Goal: Information Seeking & Learning: Check status

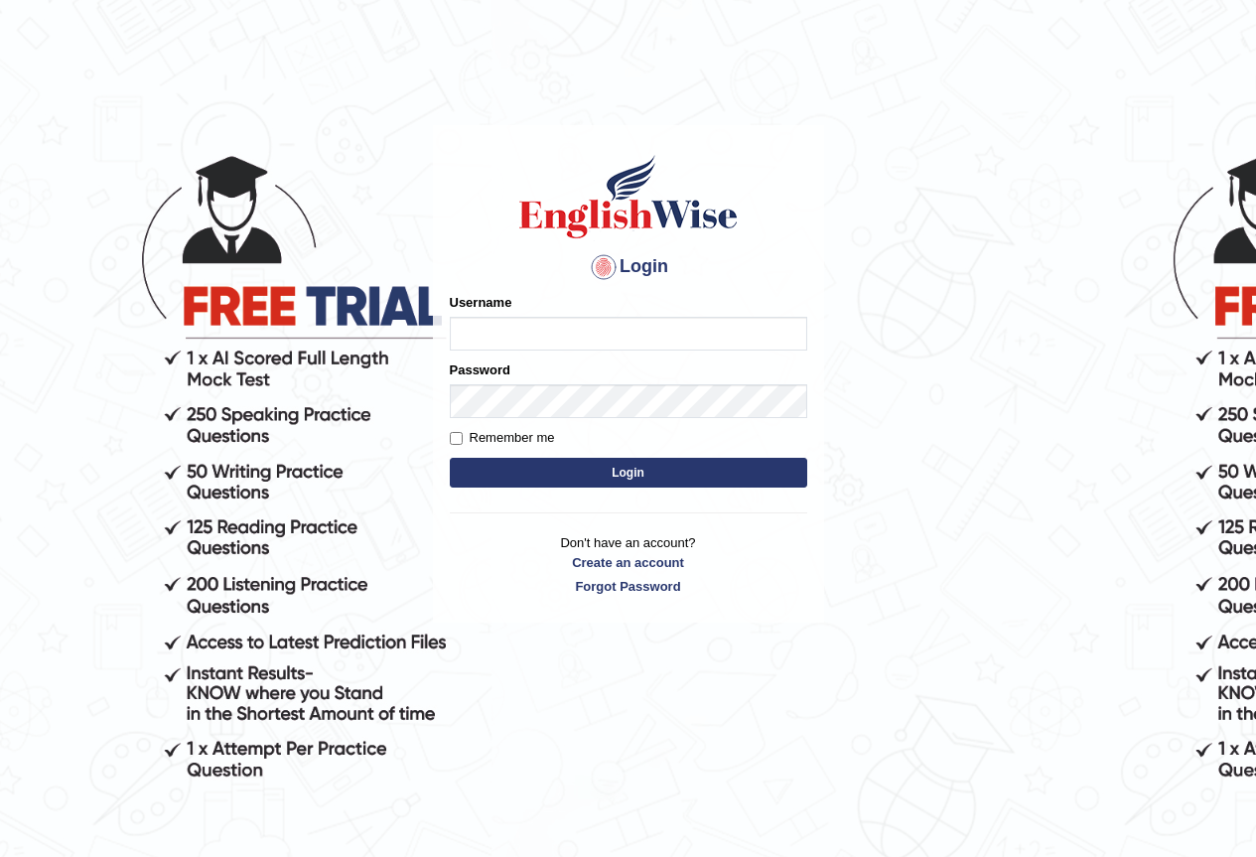
click at [560, 327] on input "Username" at bounding box center [628, 334] width 357 height 34
type input "hirokaM"
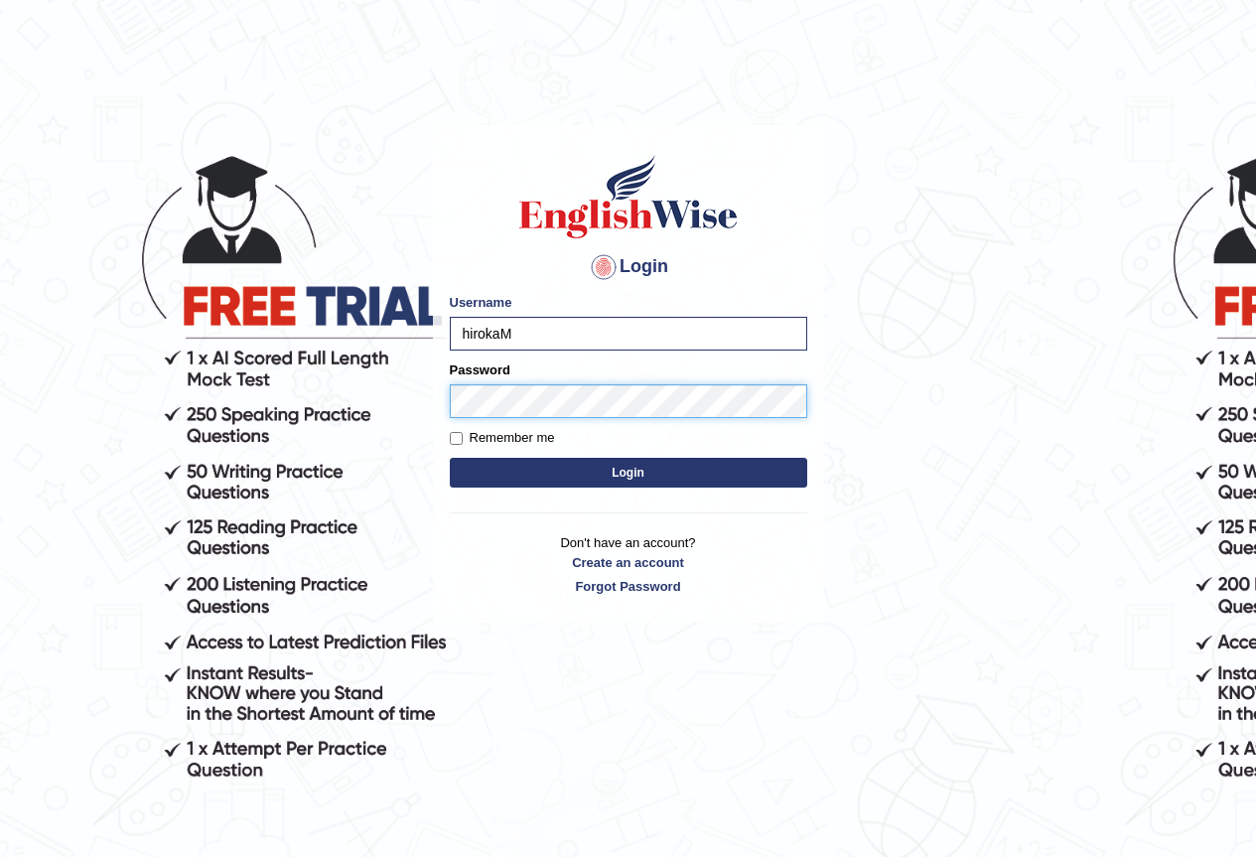
click at [450, 458] on button "Login" at bounding box center [628, 473] width 357 height 30
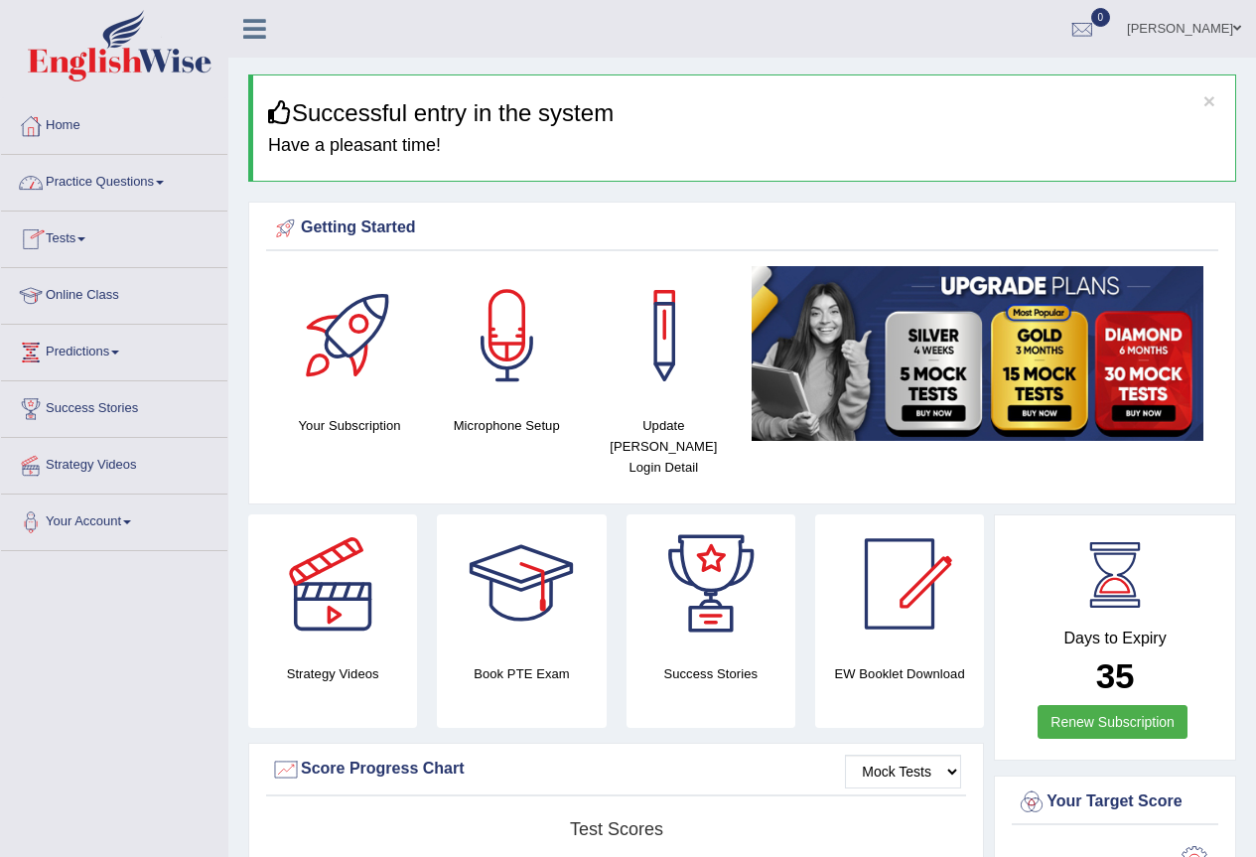
click at [76, 236] on link "Tests" at bounding box center [114, 236] width 226 height 50
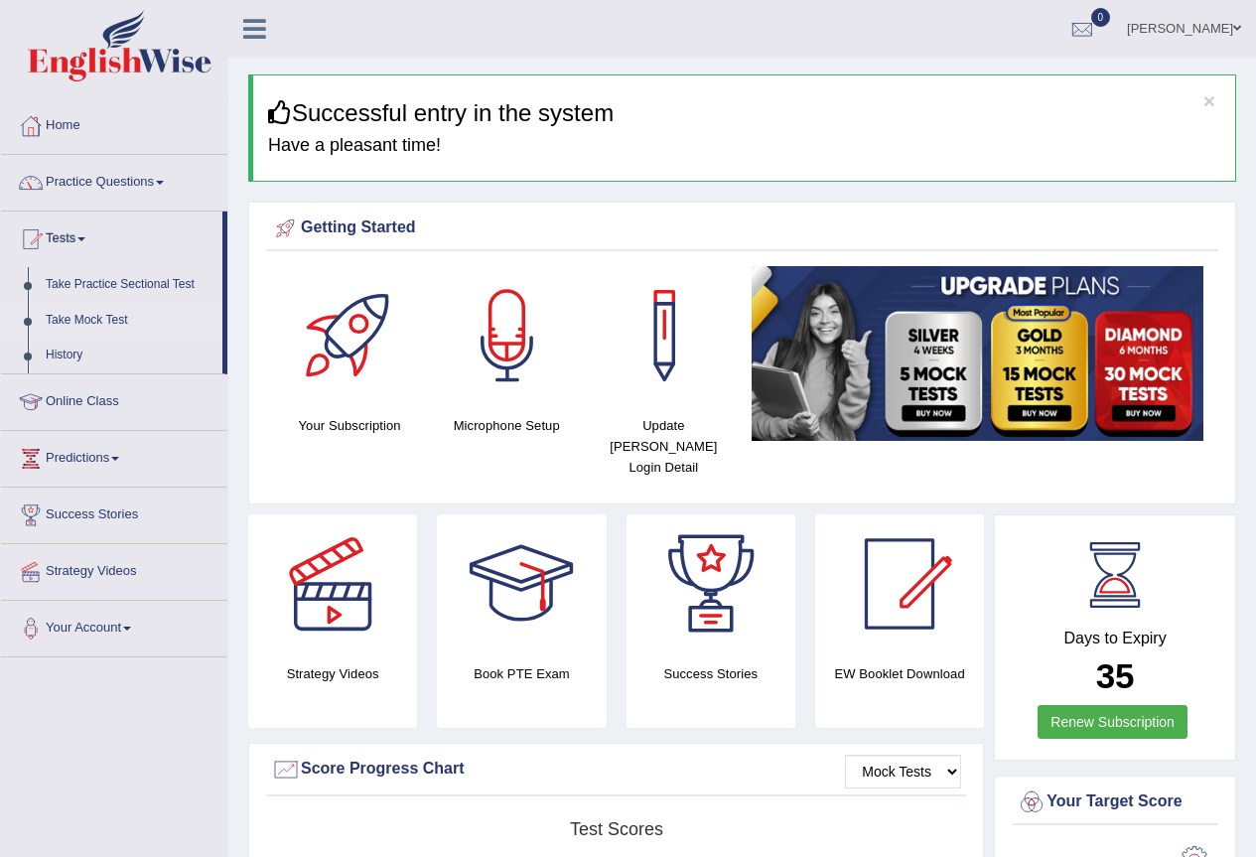
click at [96, 318] on link "Take Mock Test" at bounding box center [130, 321] width 186 height 36
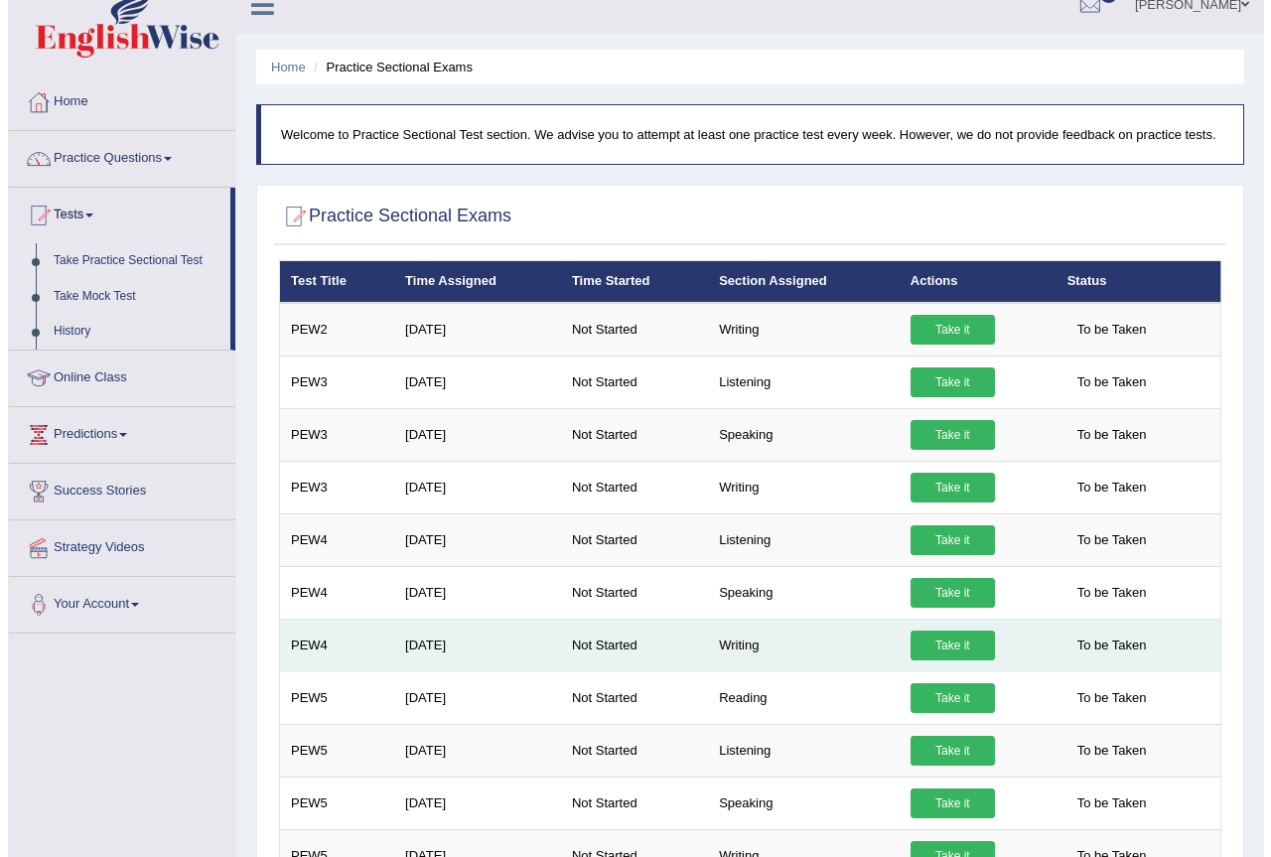
scroll to position [123, 0]
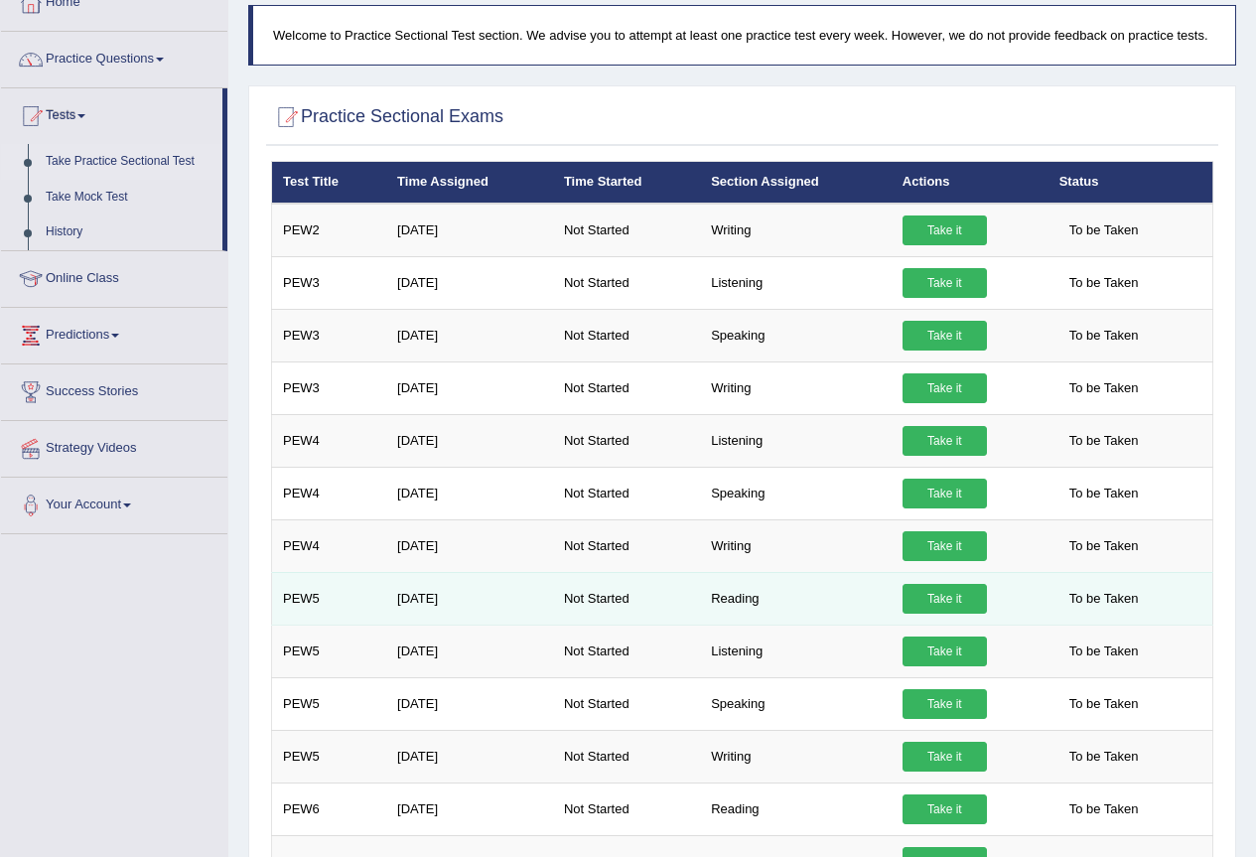
click at [939, 599] on link "Take it" at bounding box center [944, 599] width 84 height 30
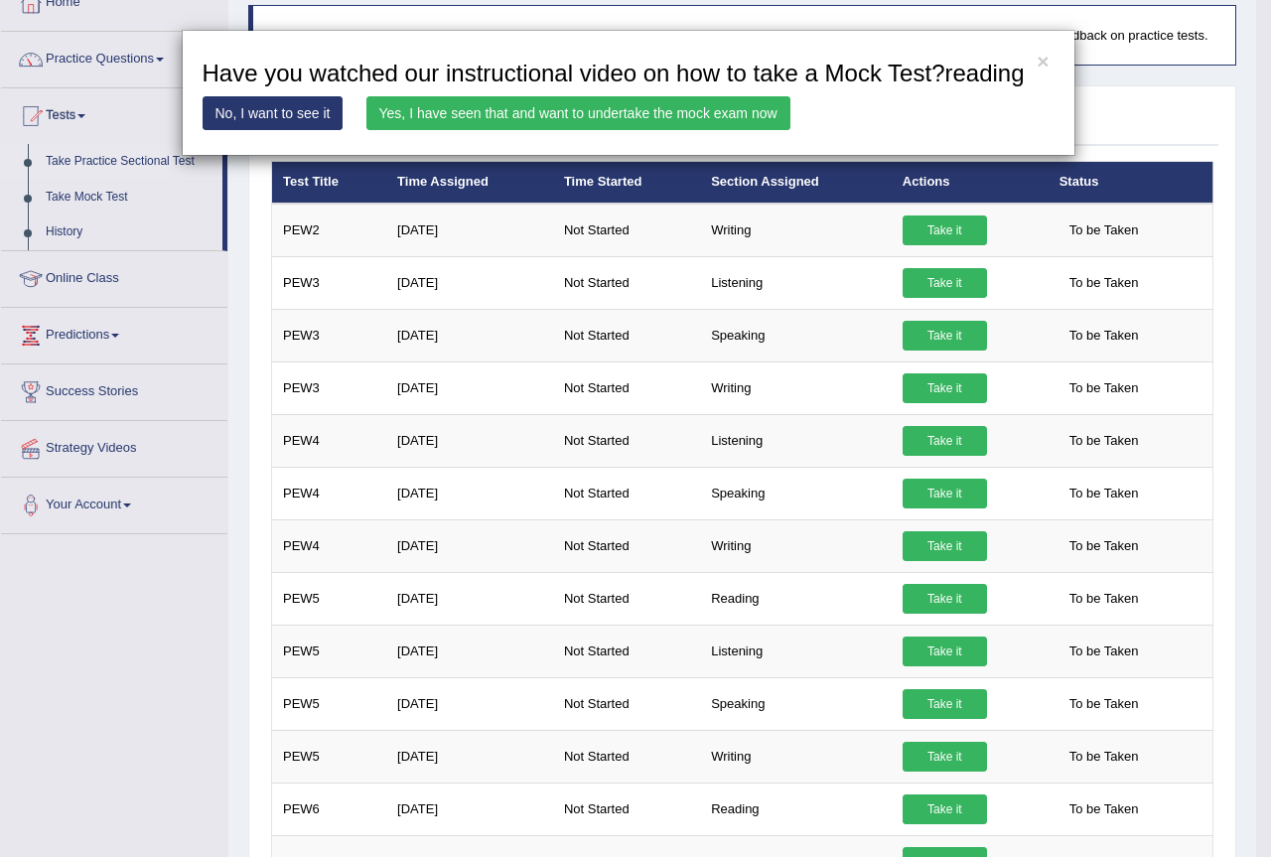
click at [585, 112] on link "Yes, I have seen that and want to undertake the mock exam now" at bounding box center [578, 113] width 424 height 34
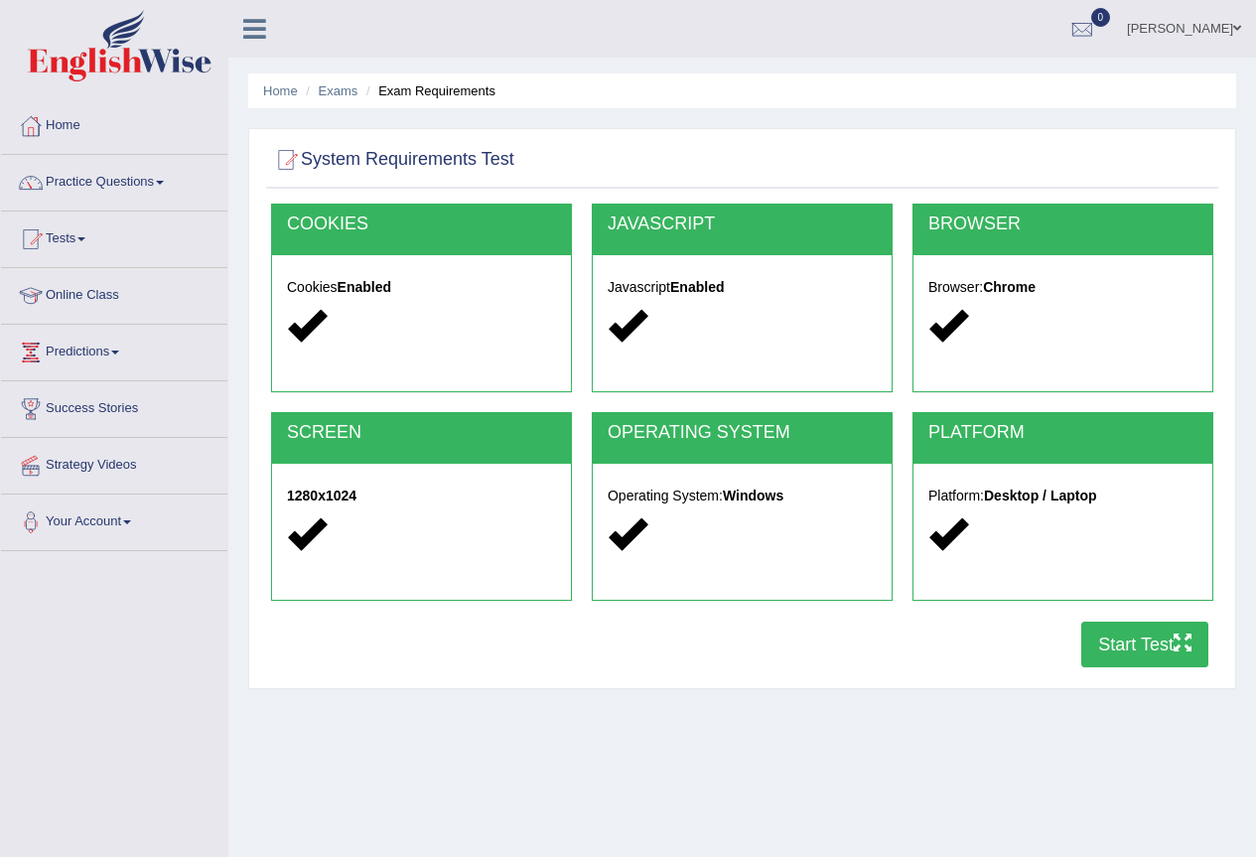
click at [1153, 638] on button "Start Test" at bounding box center [1144, 645] width 127 height 46
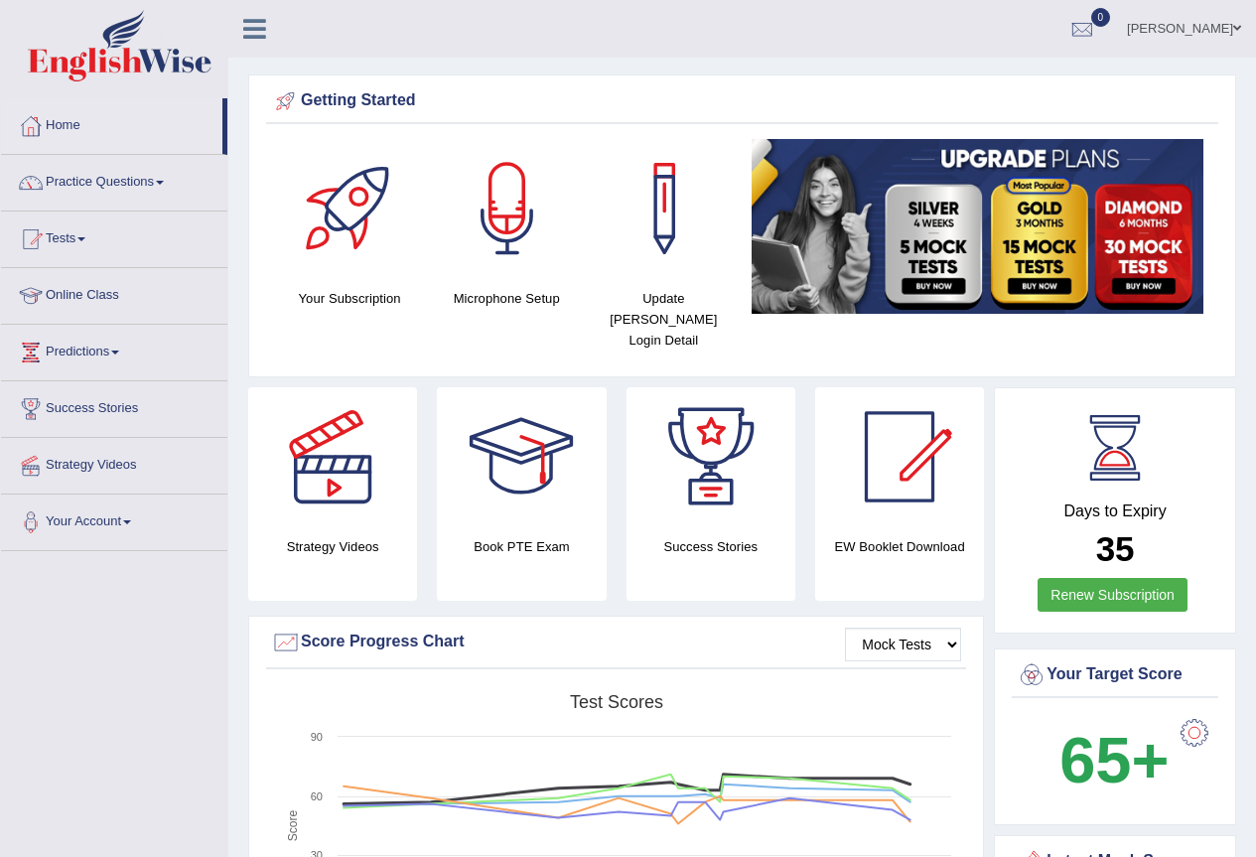
click at [62, 239] on link "Tests" at bounding box center [114, 236] width 226 height 50
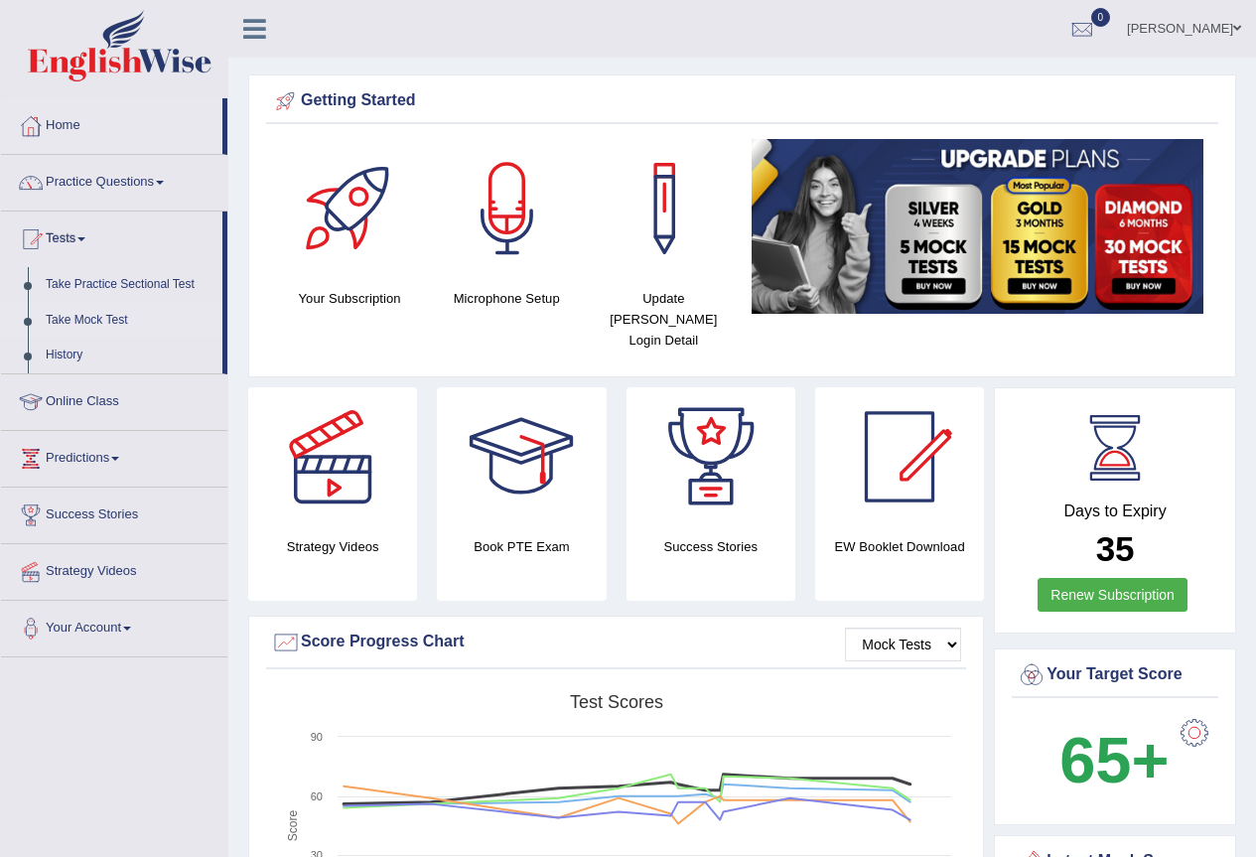
click at [122, 318] on link "Take Mock Test" at bounding box center [130, 321] width 186 height 36
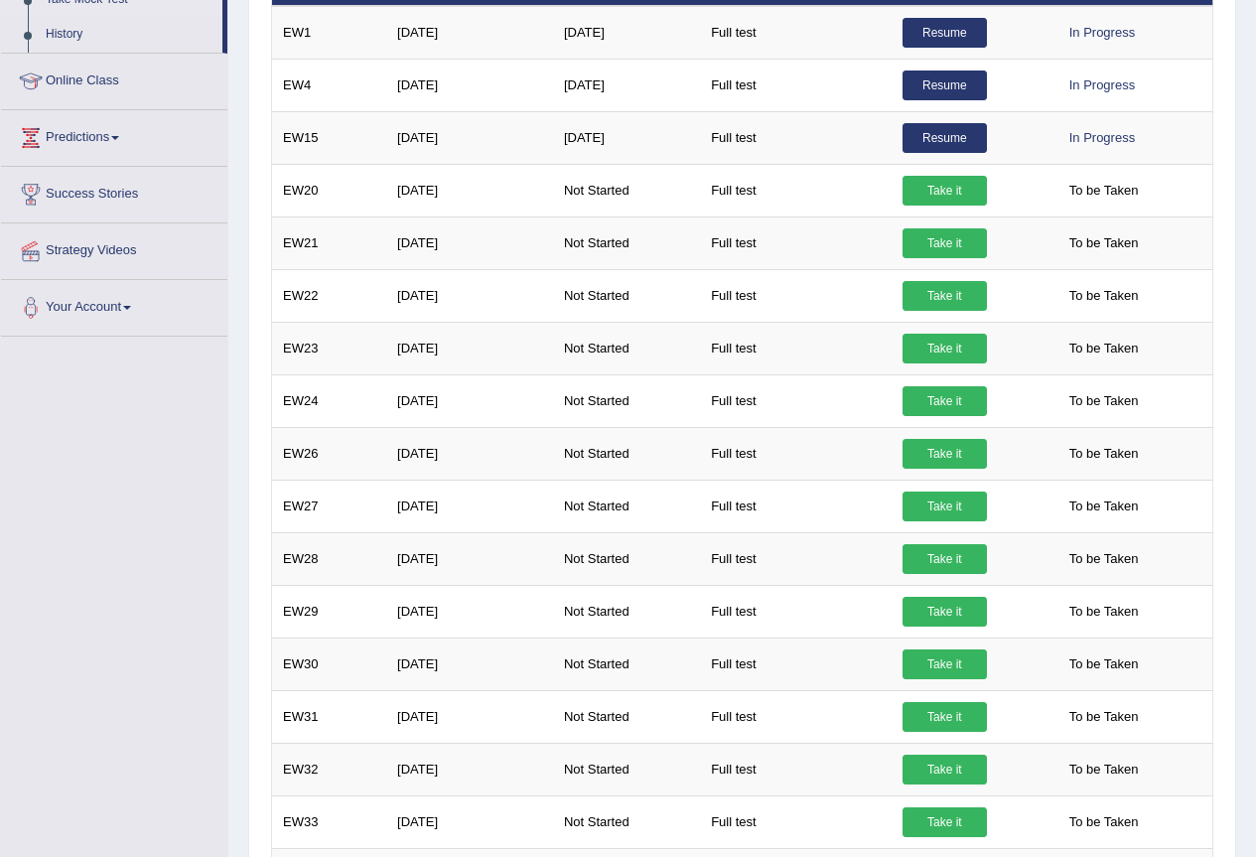
scroll to position [23, 0]
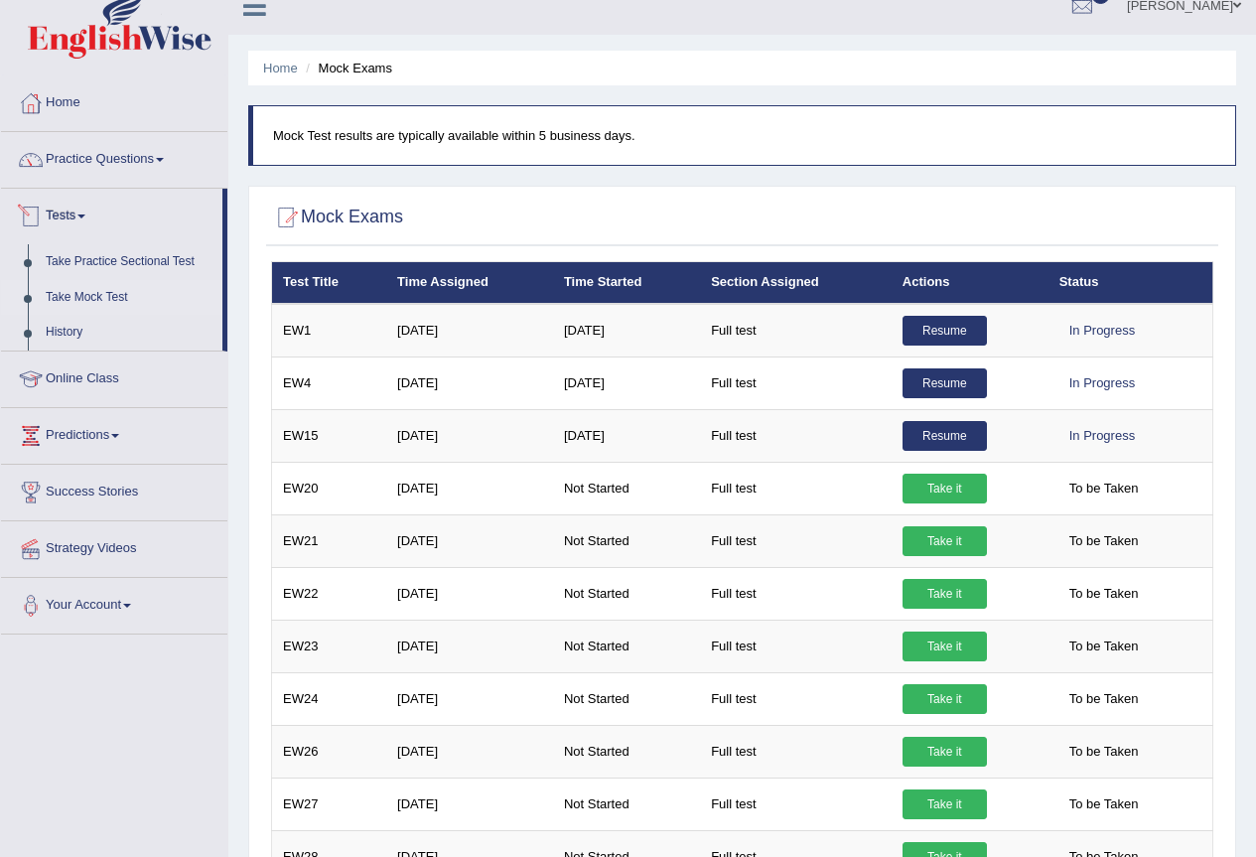
click at [87, 300] on link "Take Mock Test" at bounding box center [130, 298] width 186 height 36
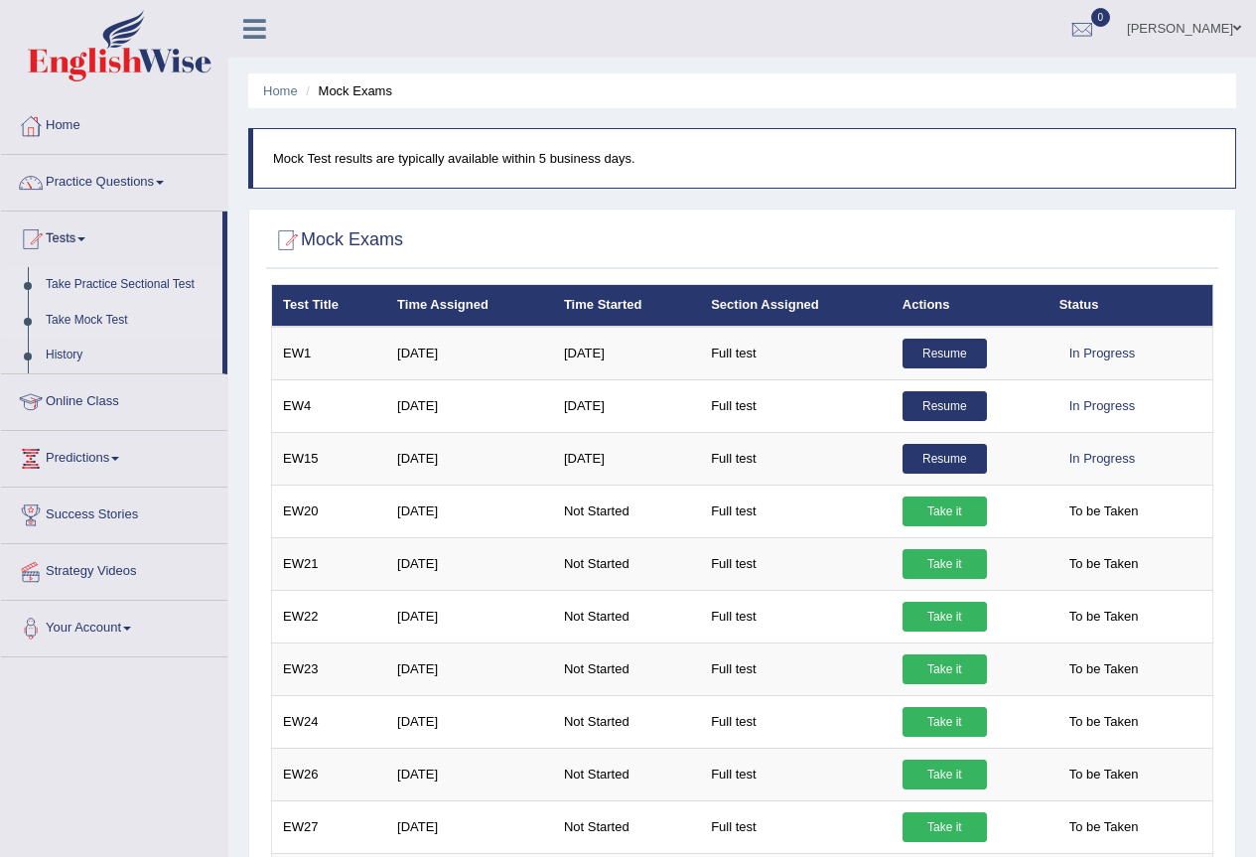
click at [132, 278] on link "Take Practice Sectional Test" at bounding box center [130, 285] width 186 height 36
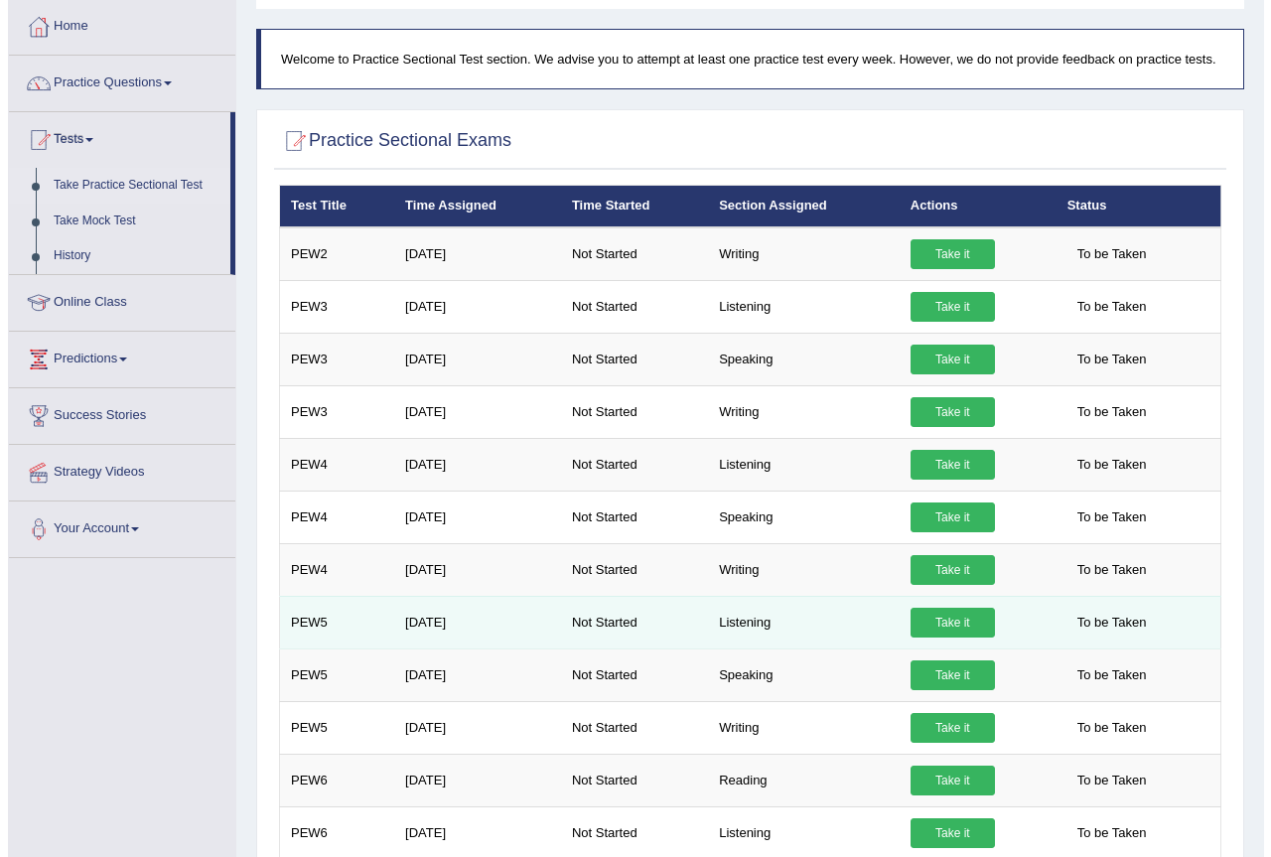
scroll to position [199, 0]
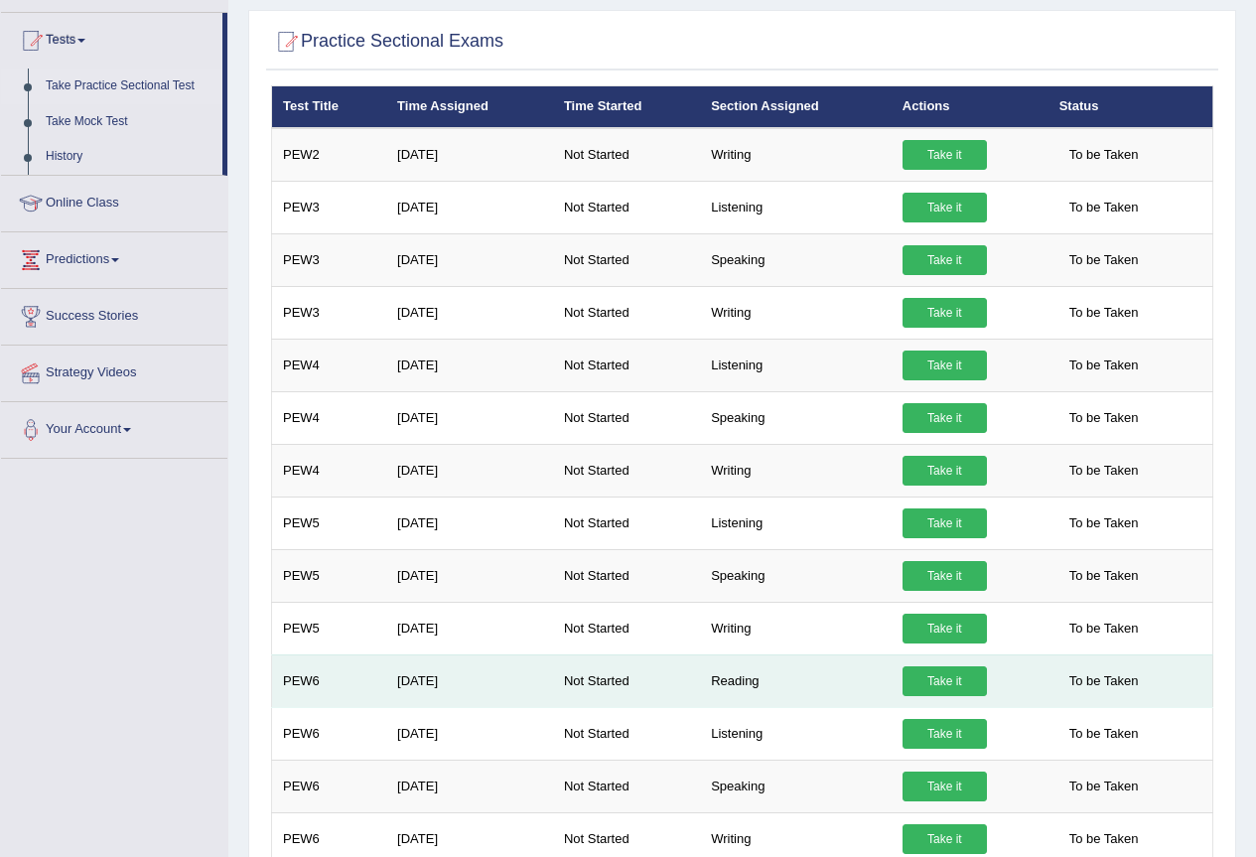
click at [951, 671] on link "Take it" at bounding box center [944, 681] width 84 height 30
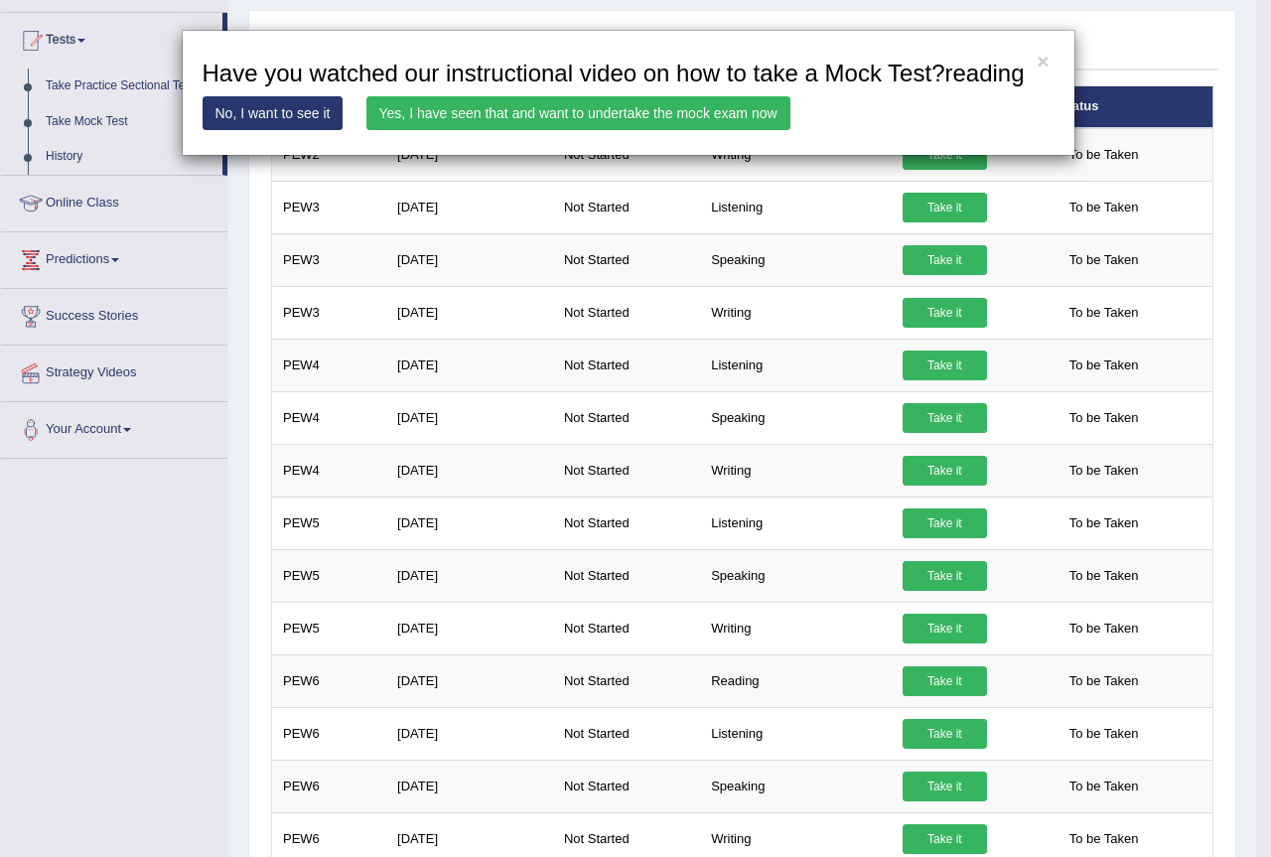
click at [588, 110] on link "Yes, I have seen that and want to undertake the mock exam now" at bounding box center [578, 113] width 424 height 34
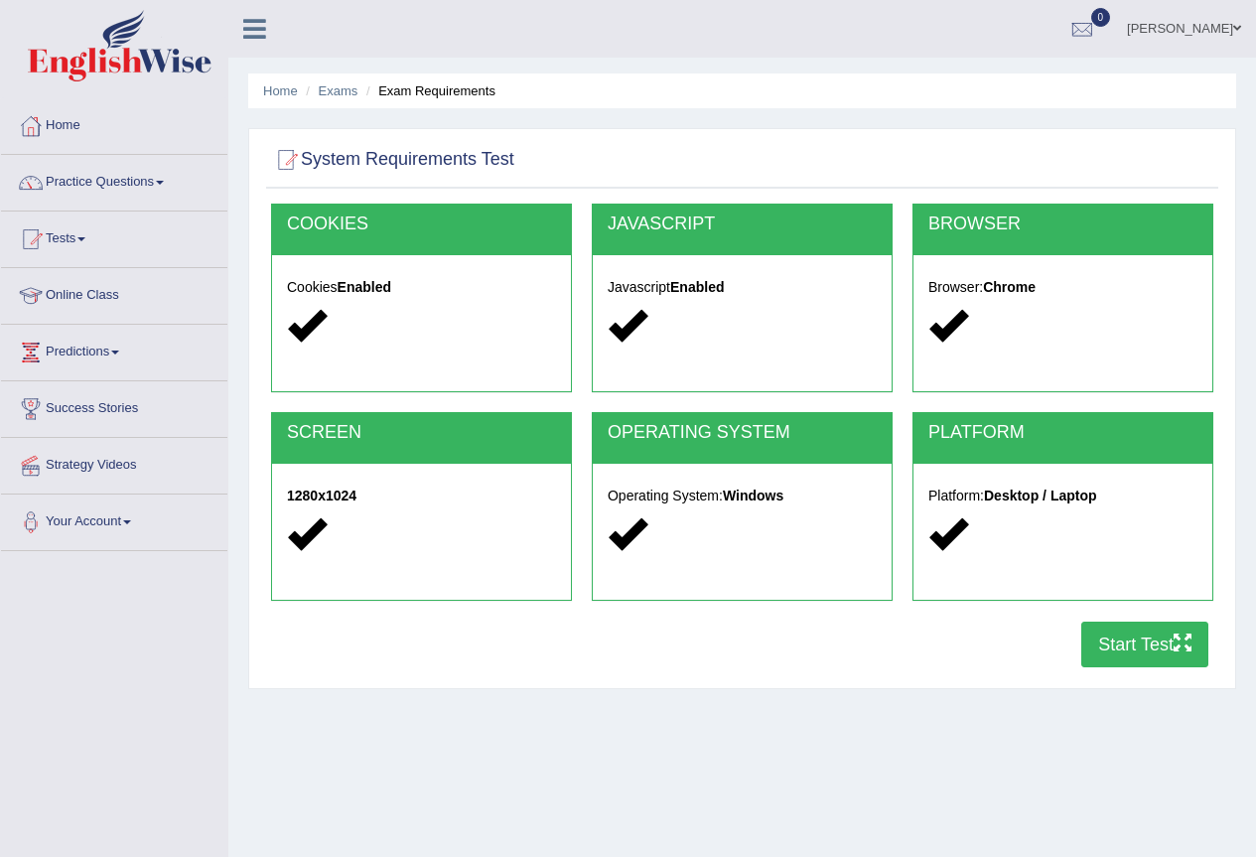
click at [1167, 647] on button "Start Test" at bounding box center [1144, 645] width 127 height 46
click at [63, 116] on link "Home" at bounding box center [114, 123] width 226 height 50
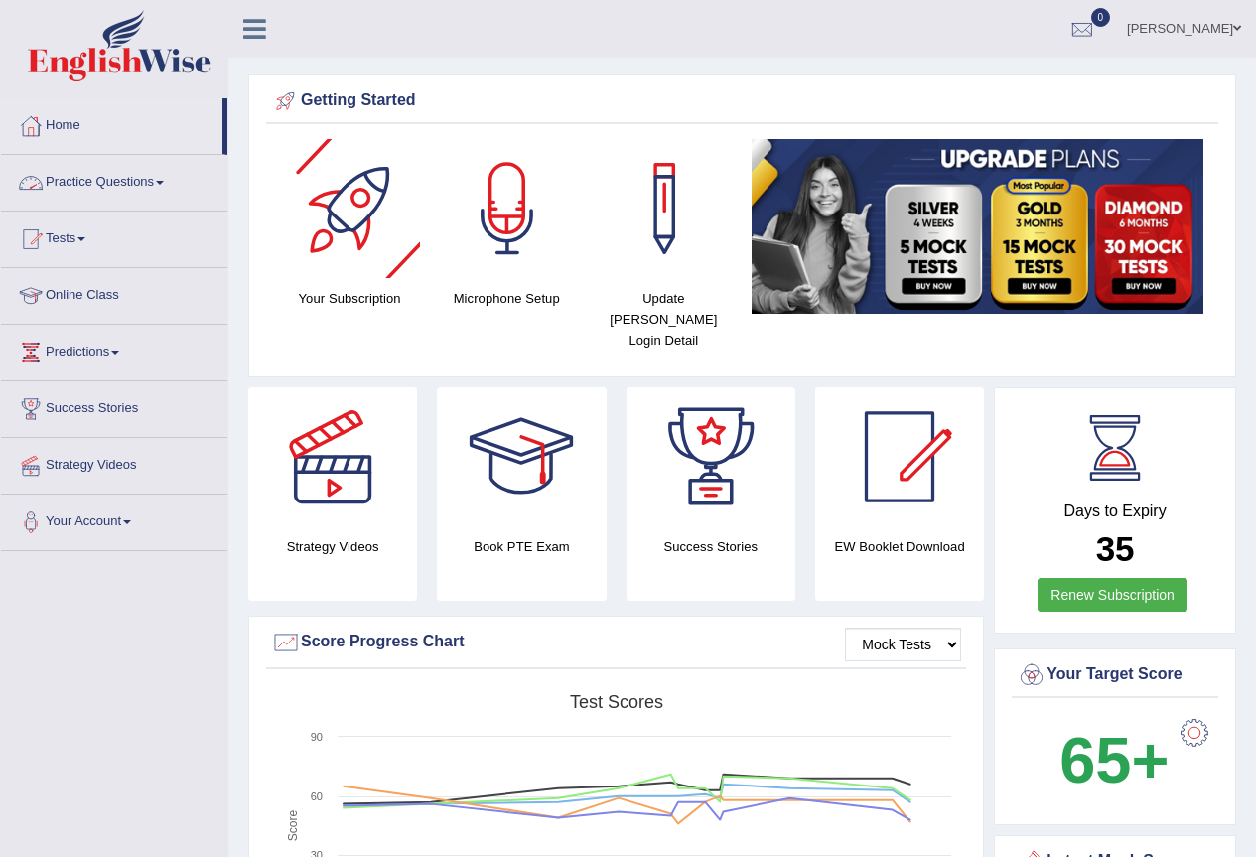
click at [133, 178] on link "Practice Questions" at bounding box center [114, 180] width 226 height 50
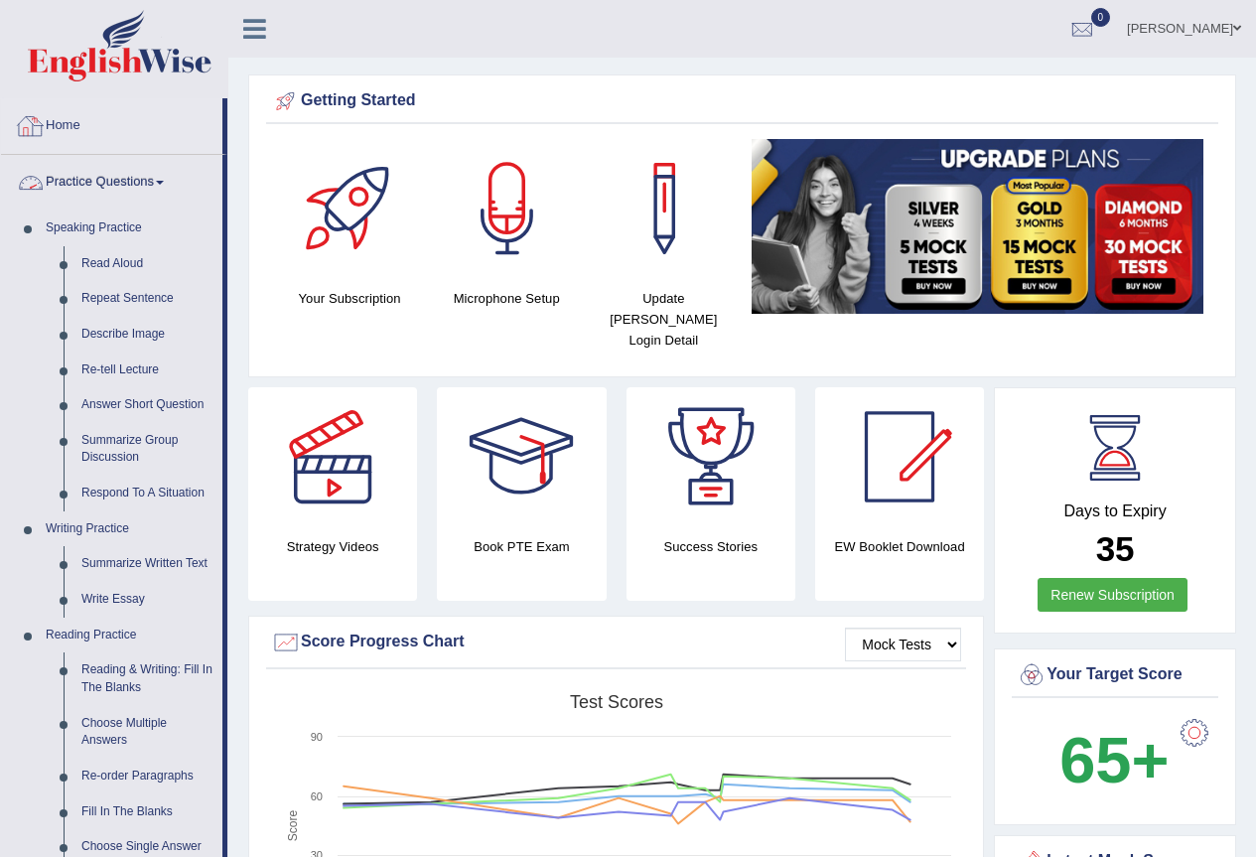
click at [63, 116] on link "Home" at bounding box center [111, 123] width 221 height 50
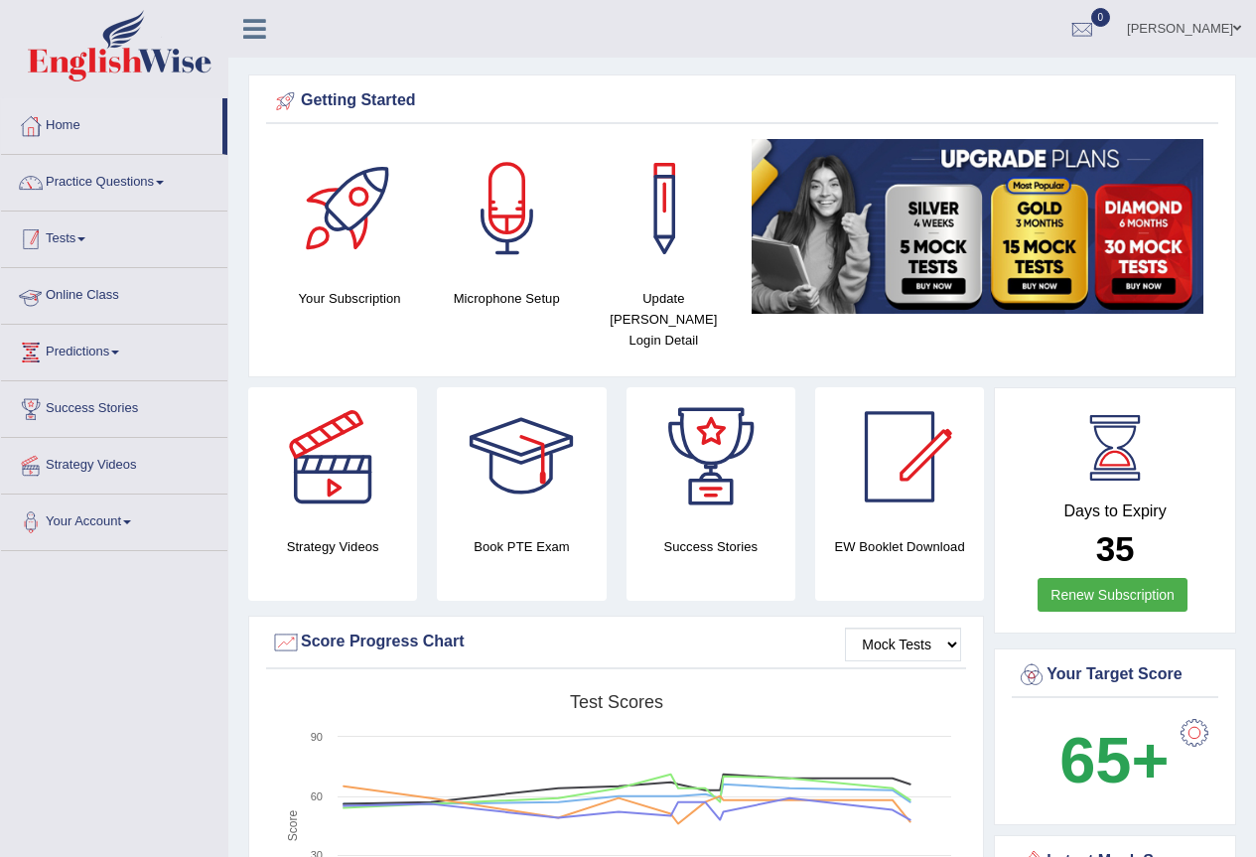
click at [84, 240] on span at bounding box center [81, 239] width 8 height 4
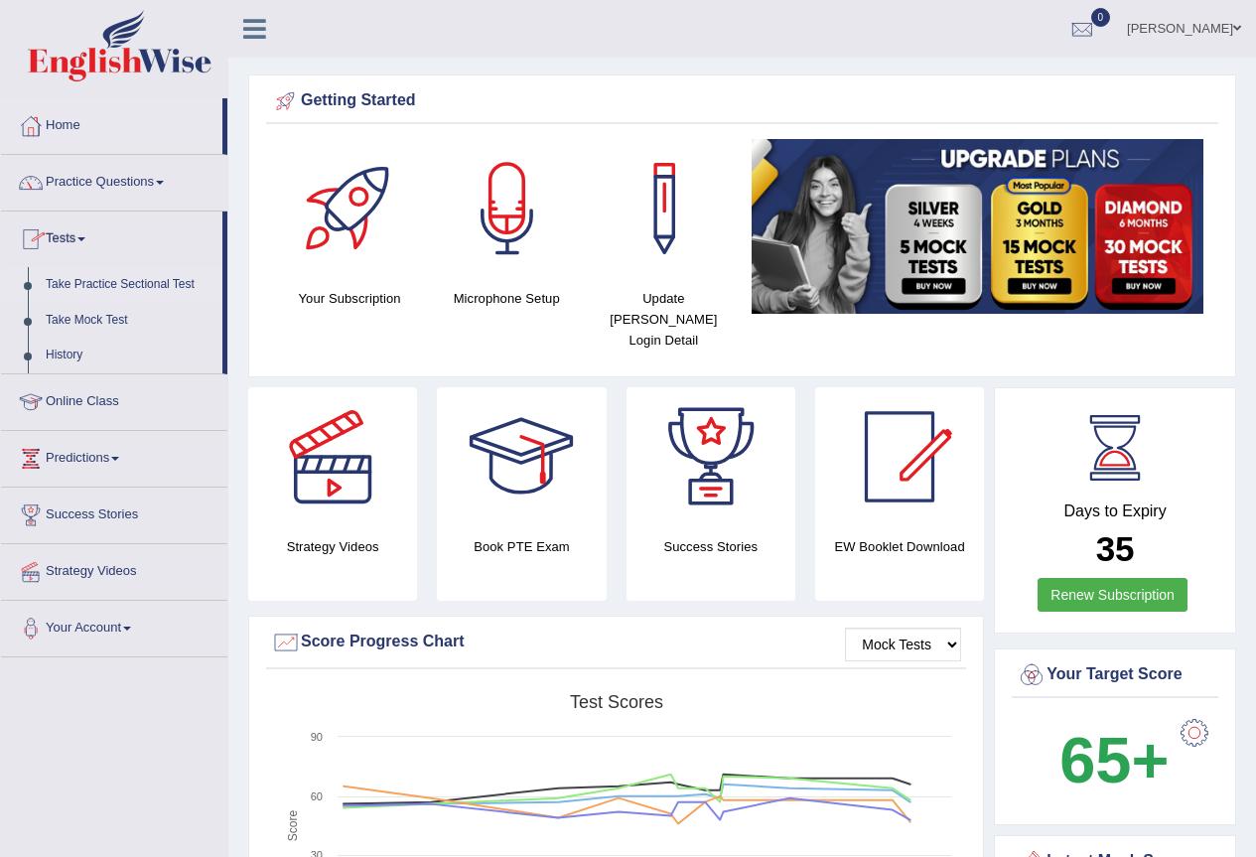
click at [95, 282] on link "Take Practice Sectional Test" at bounding box center [130, 285] width 186 height 36
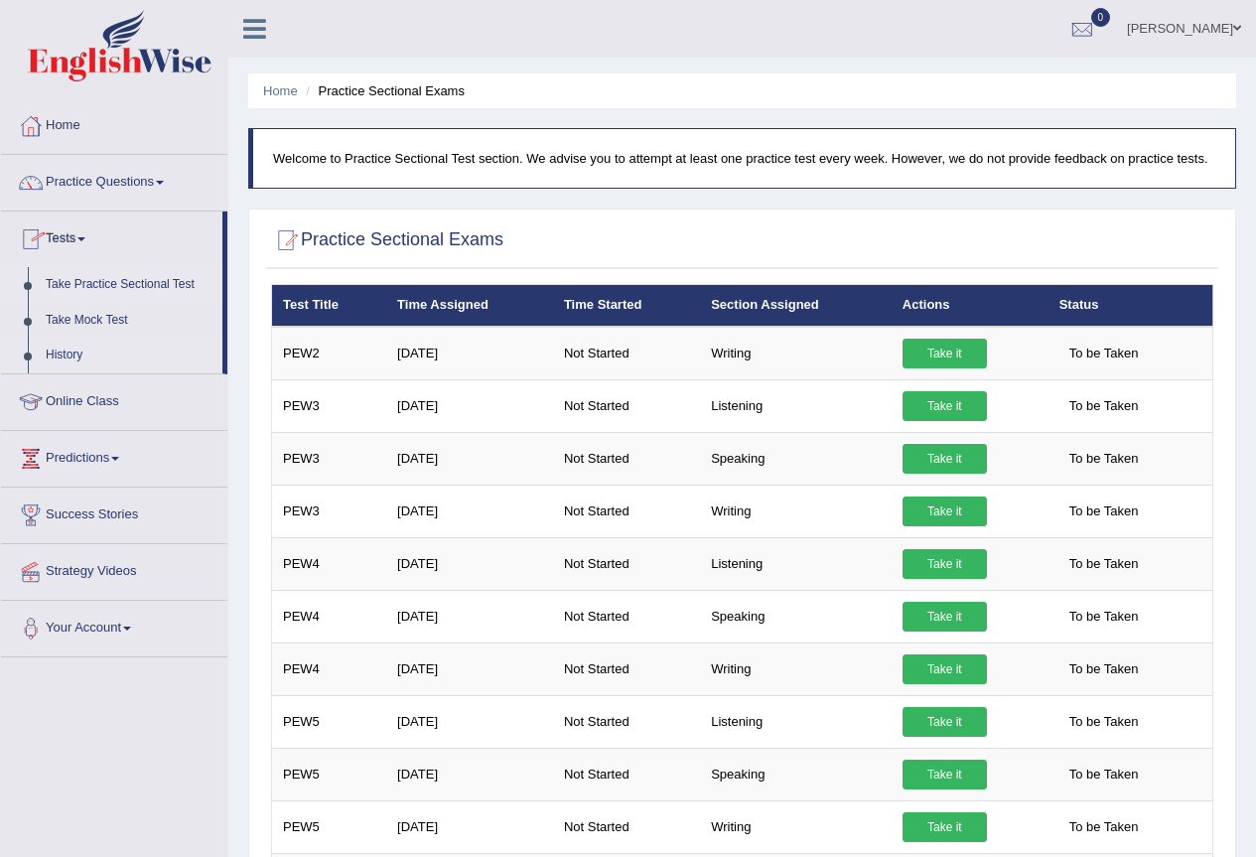
click at [68, 350] on link "History" at bounding box center [130, 356] width 186 height 36
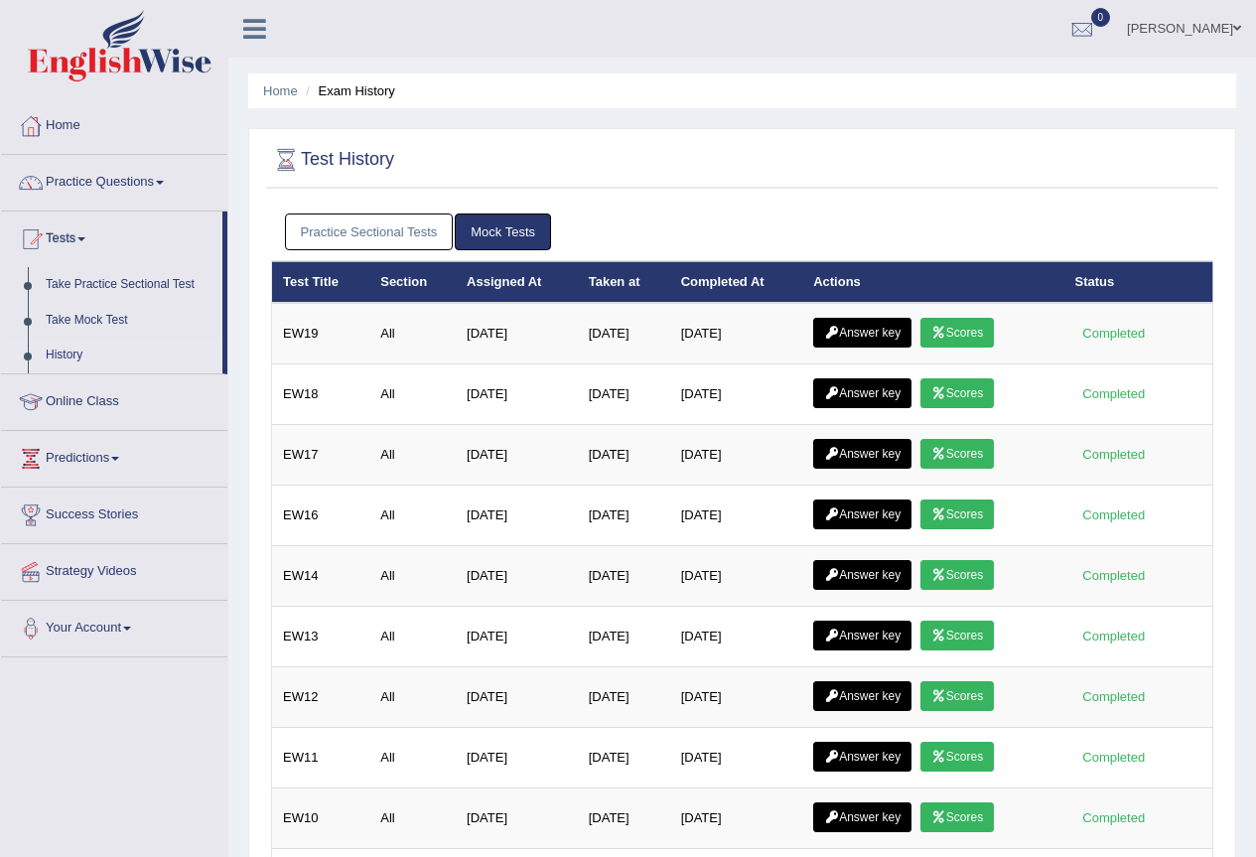
click at [538, 229] on link "Mock Tests" at bounding box center [503, 231] width 96 height 37
click at [321, 226] on link "Practice Sectional Tests" at bounding box center [369, 231] width 169 height 37
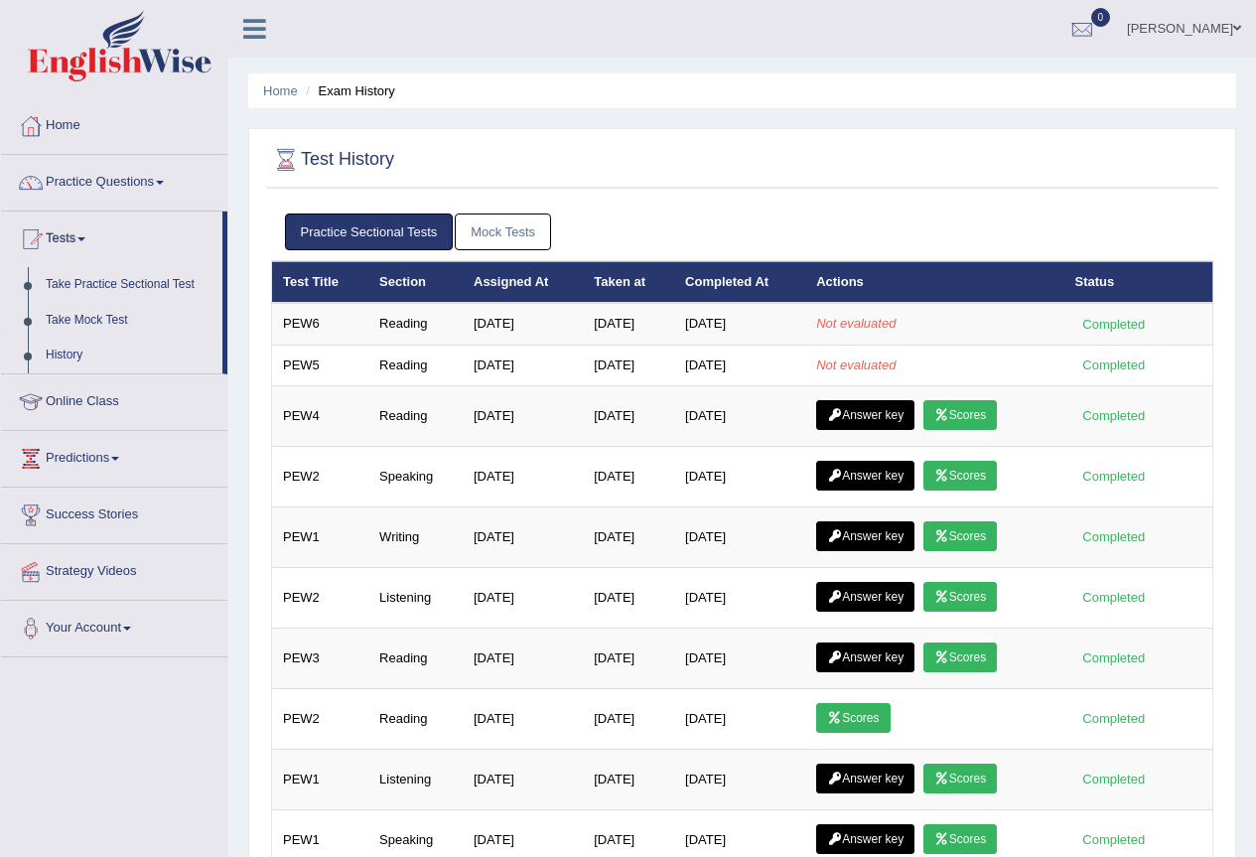
click at [61, 344] on link "History" at bounding box center [130, 356] width 186 height 36
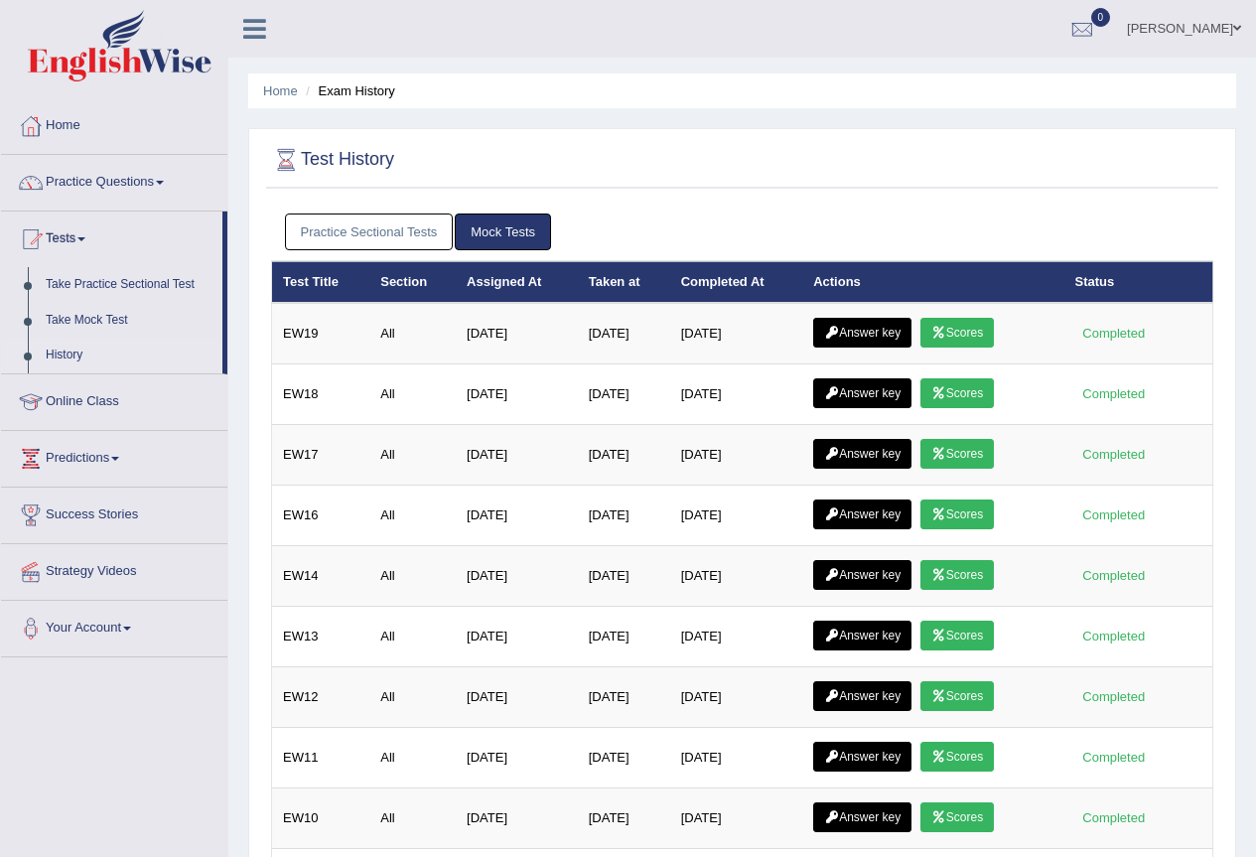
click at [429, 224] on link "Practice Sectional Tests" at bounding box center [369, 231] width 169 height 37
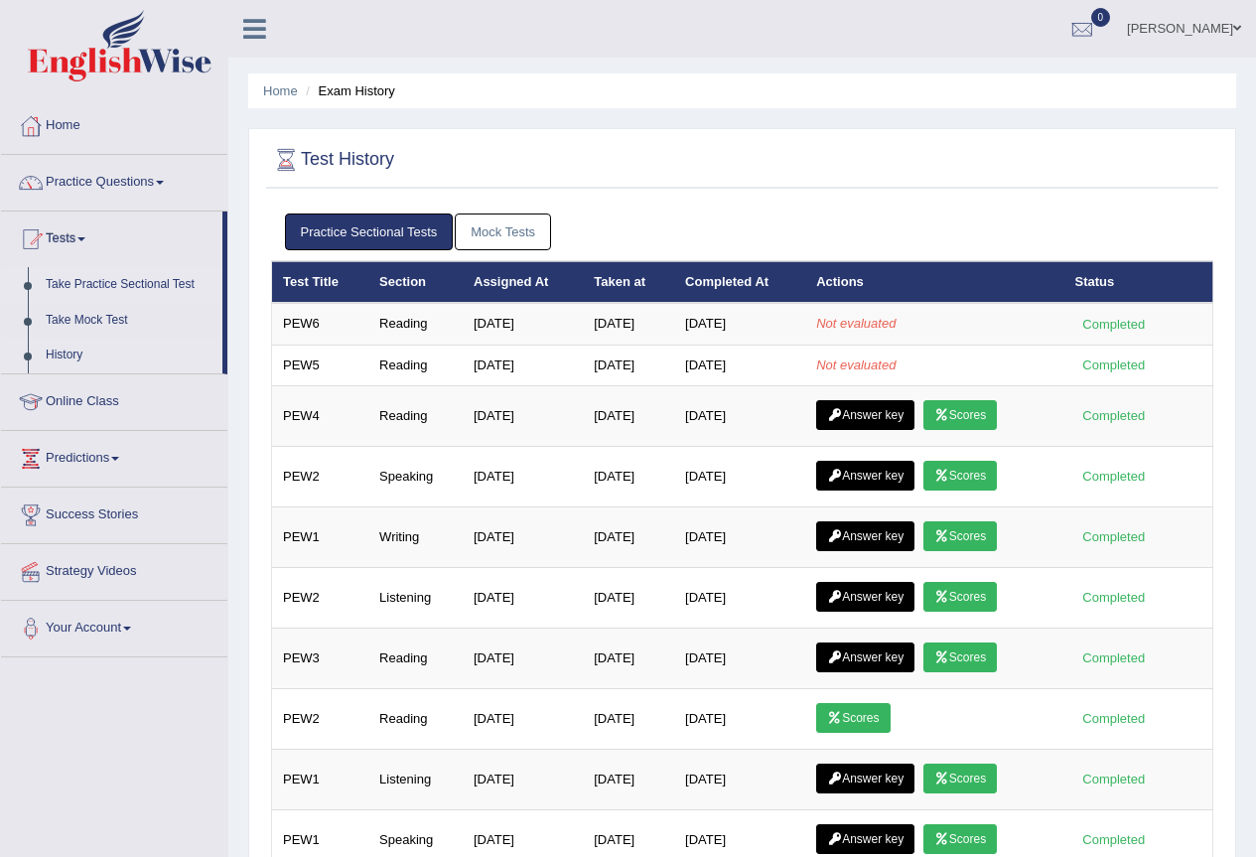
click at [115, 280] on link "Take Practice Sectional Test" at bounding box center [130, 285] width 186 height 36
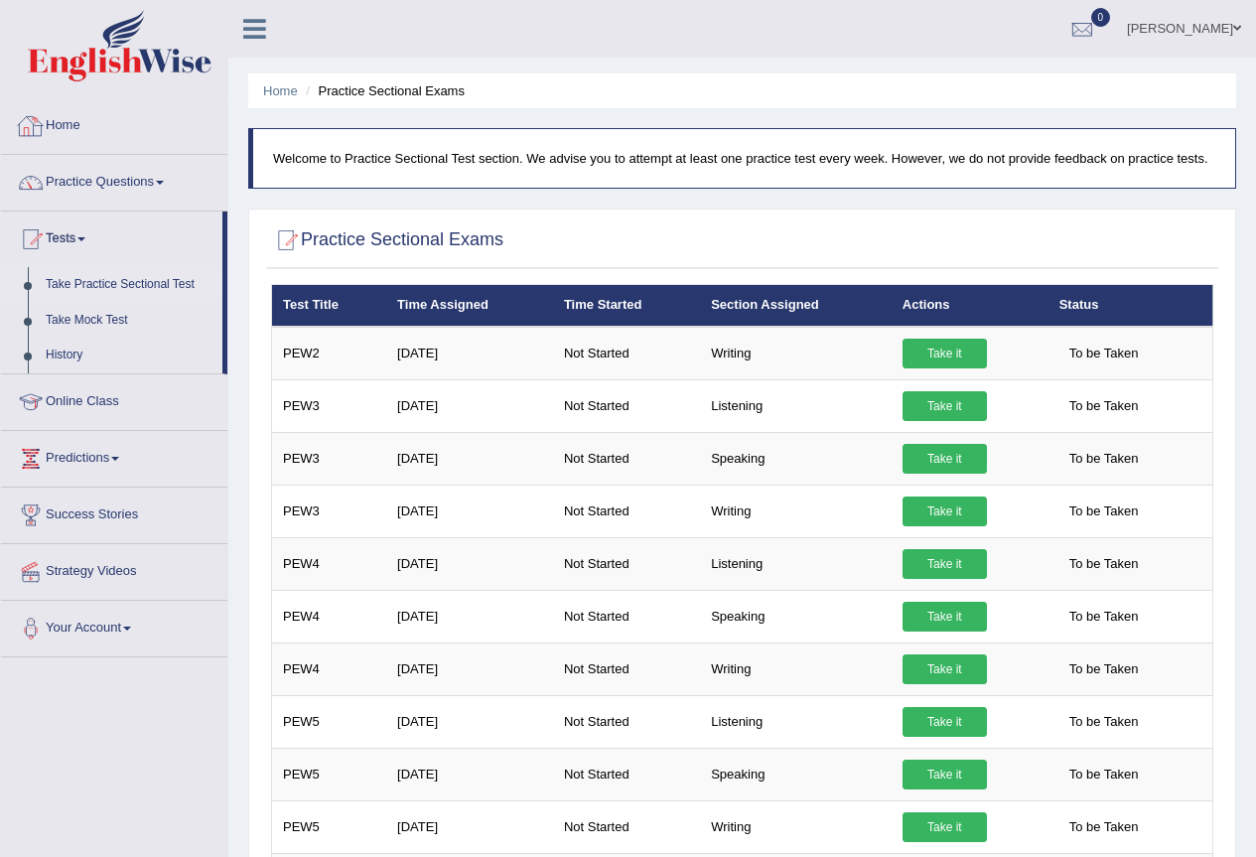
click at [66, 128] on link "Home" at bounding box center [114, 123] width 226 height 50
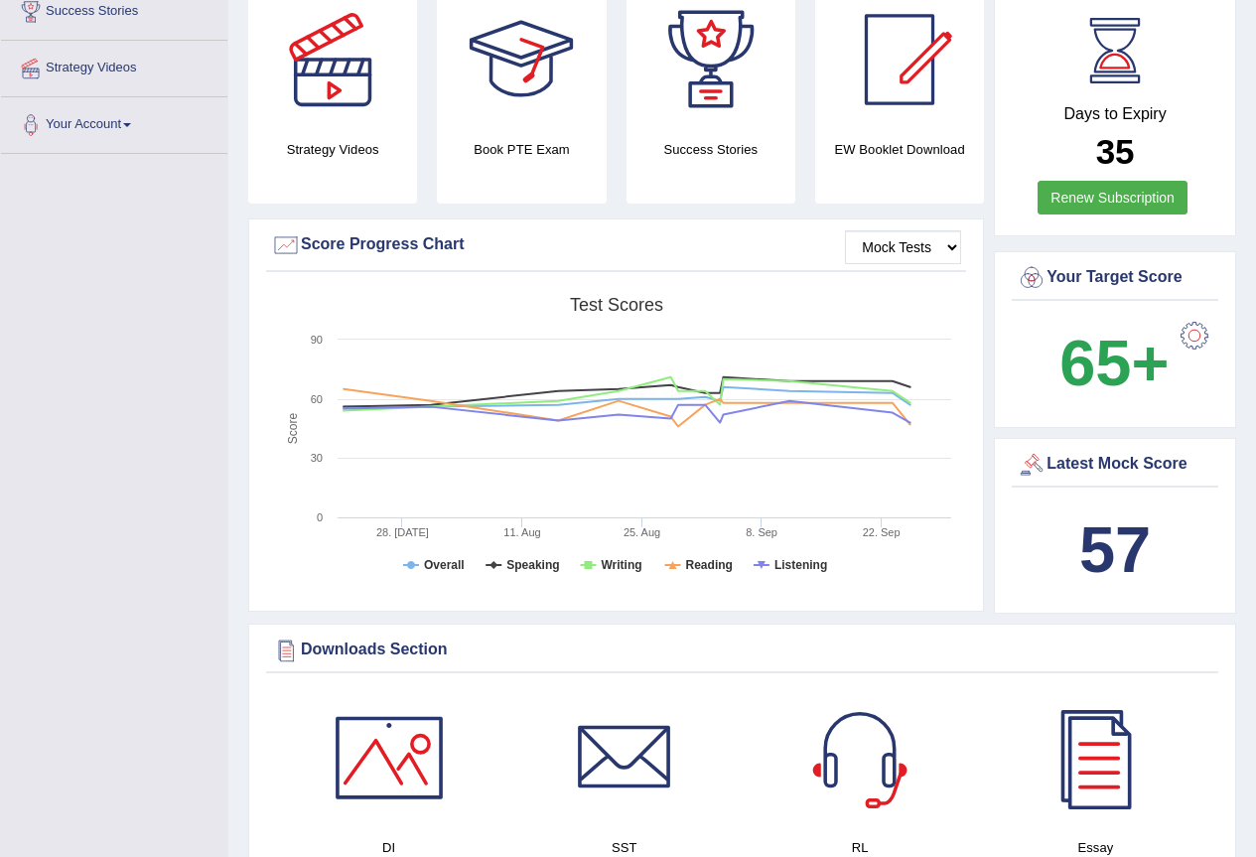
scroll to position [794, 0]
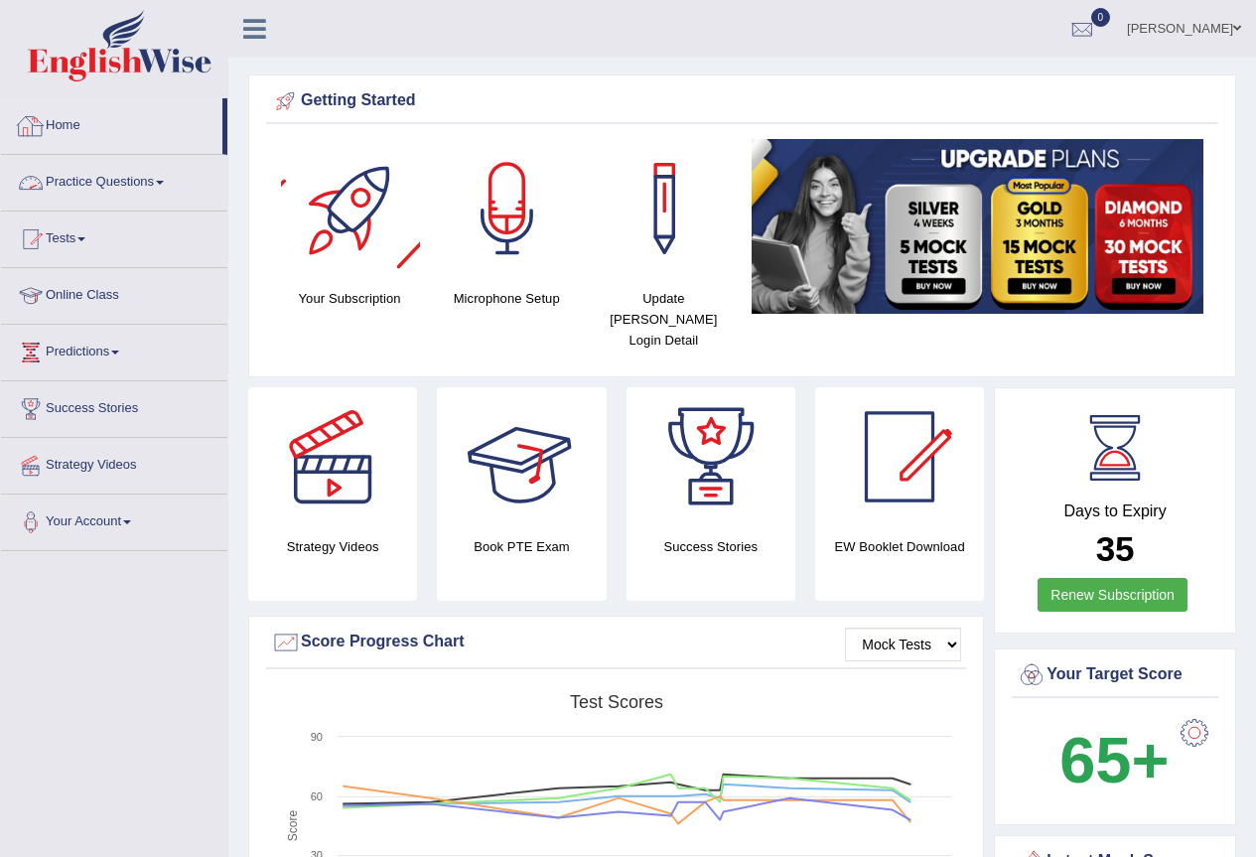
click at [135, 185] on link "Practice Questions" at bounding box center [114, 180] width 226 height 50
click at [53, 236] on link "Tests" at bounding box center [114, 236] width 226 height 50
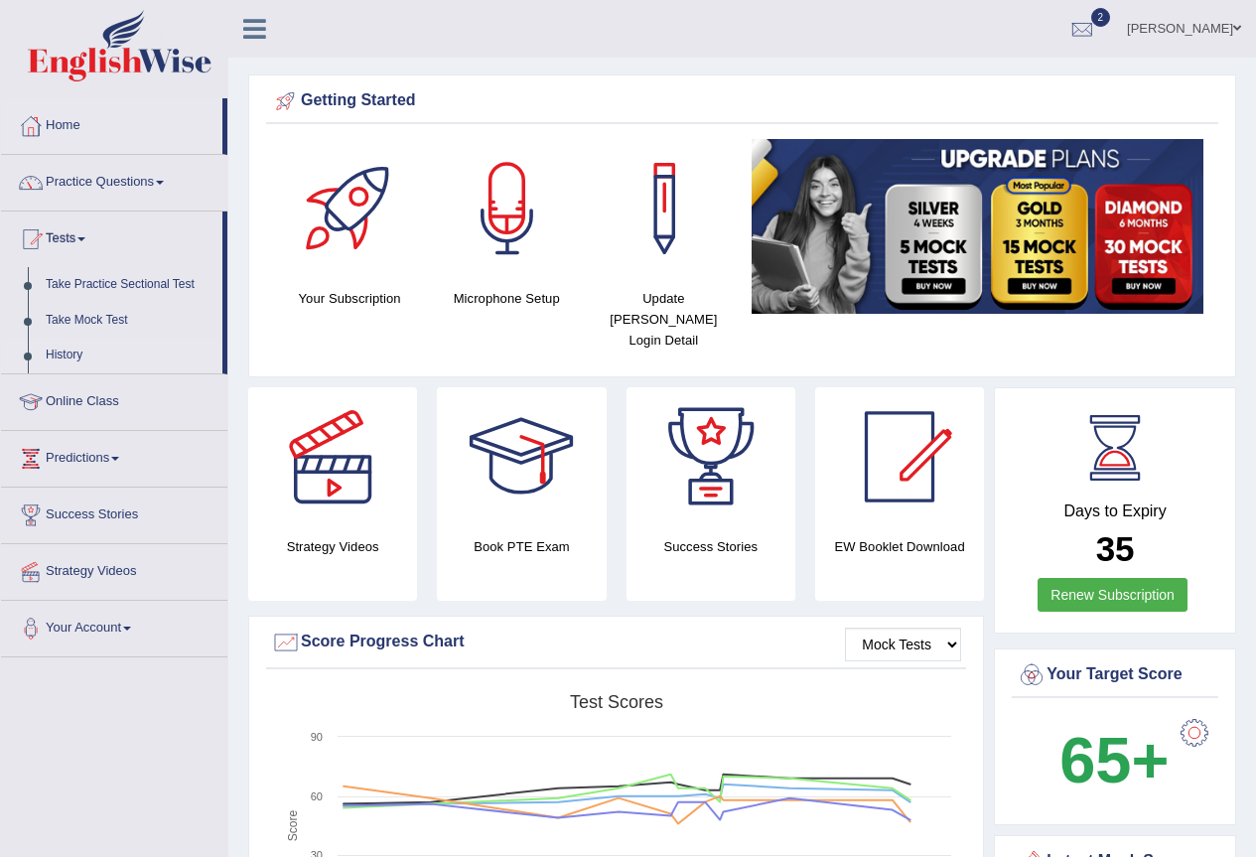
click at [72, 346] on link "History" at bounding box center [130, 356] width 186 height 36
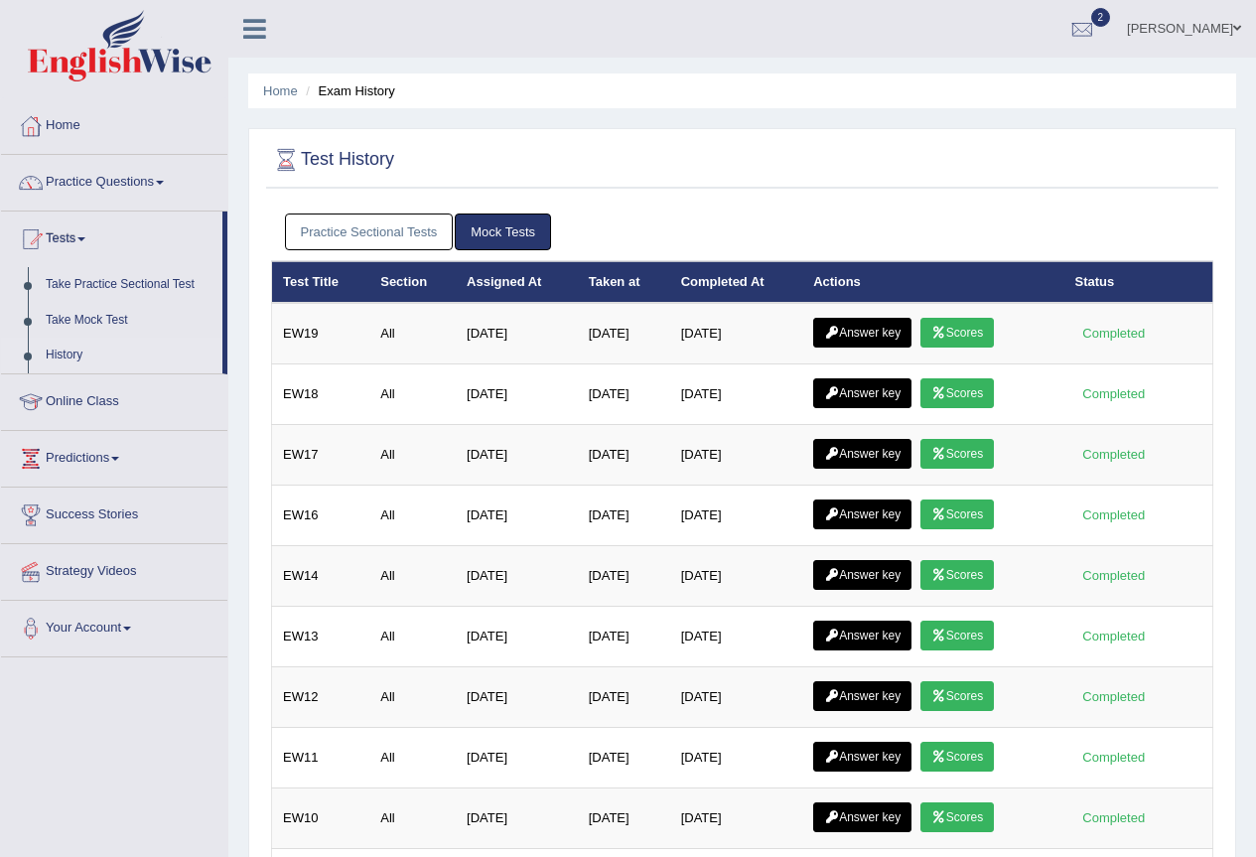
click at [400, 236] on link "Practice Sectional Tests" at bounding box center [369, 231] width 169 height 37
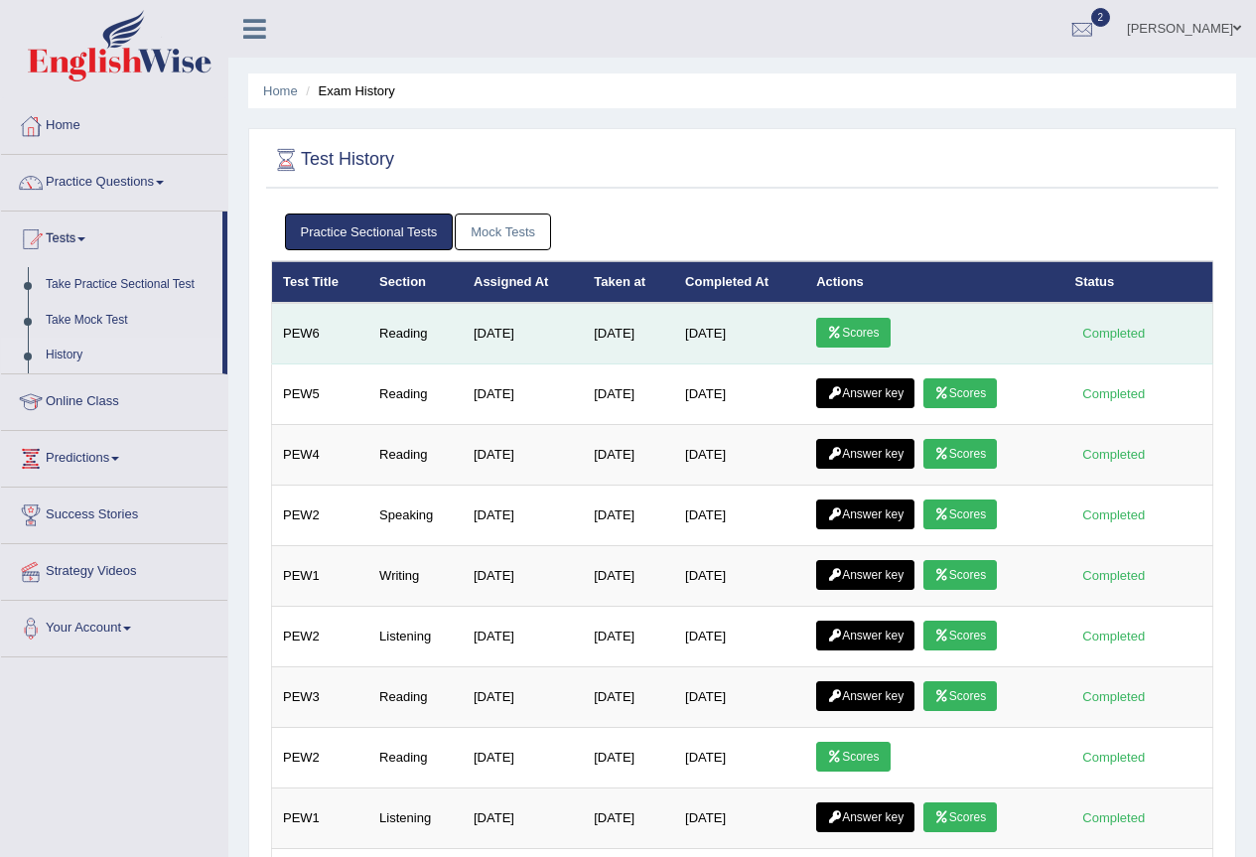
click at [861, 327] on link "Scores" at bounding box center [852, 333] width 73 height 30
